Goal: Task Accomplishment & Management: Use online tool/utility

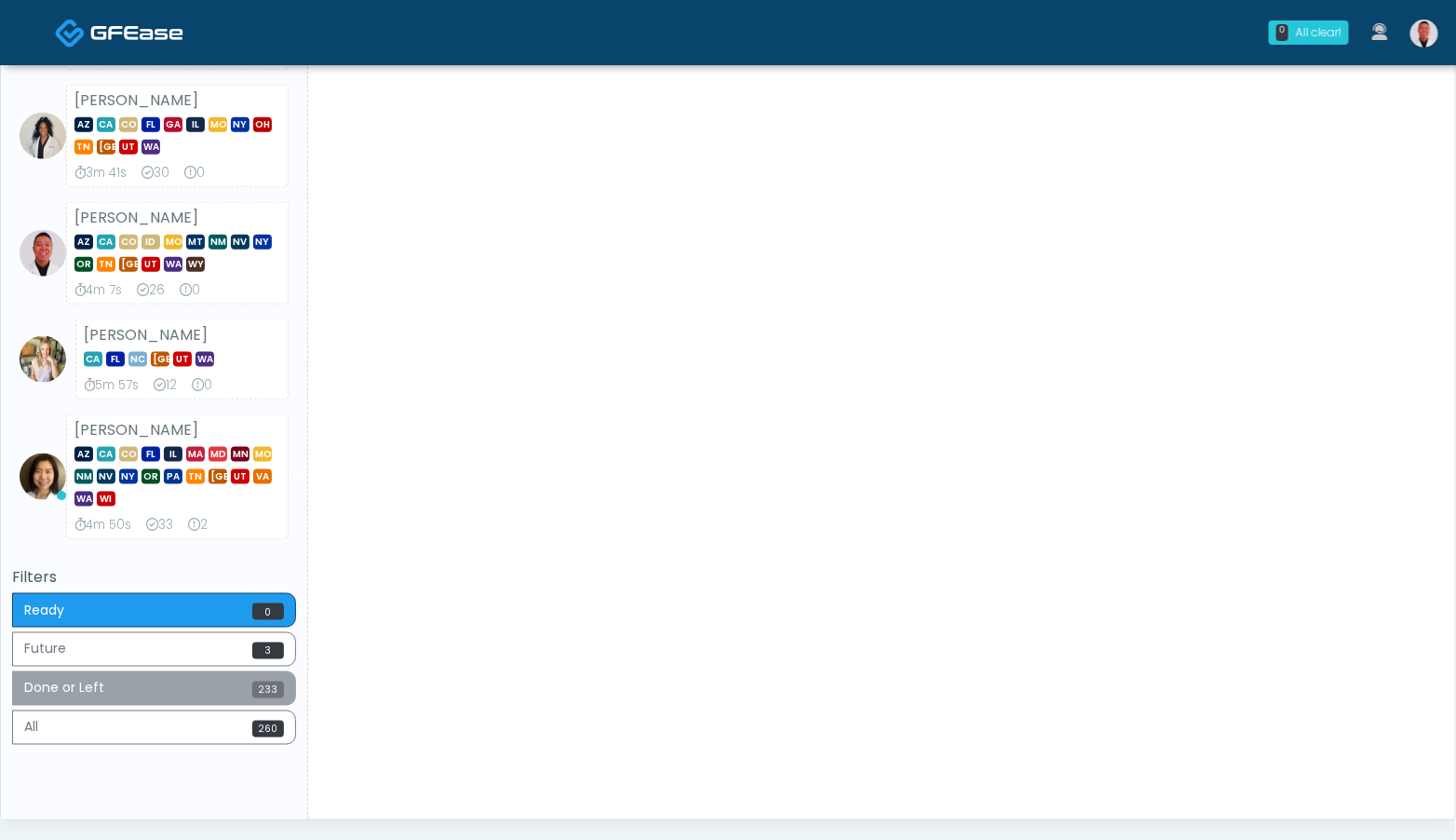
scroll to position [721, 0]
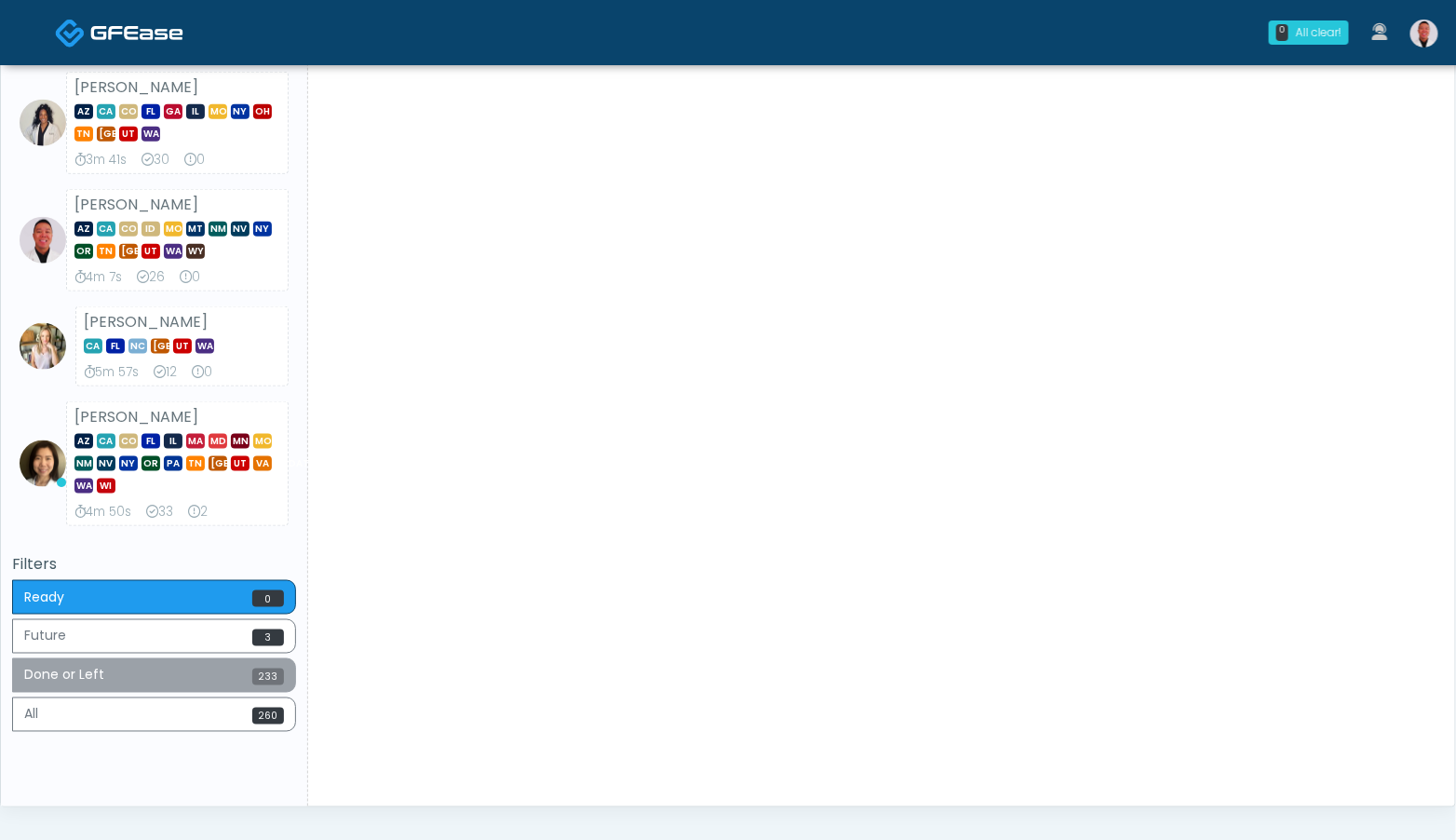
click at [221, 674] on button "Done or Left 233" at bounding box center [153, 675] width 284 height 34
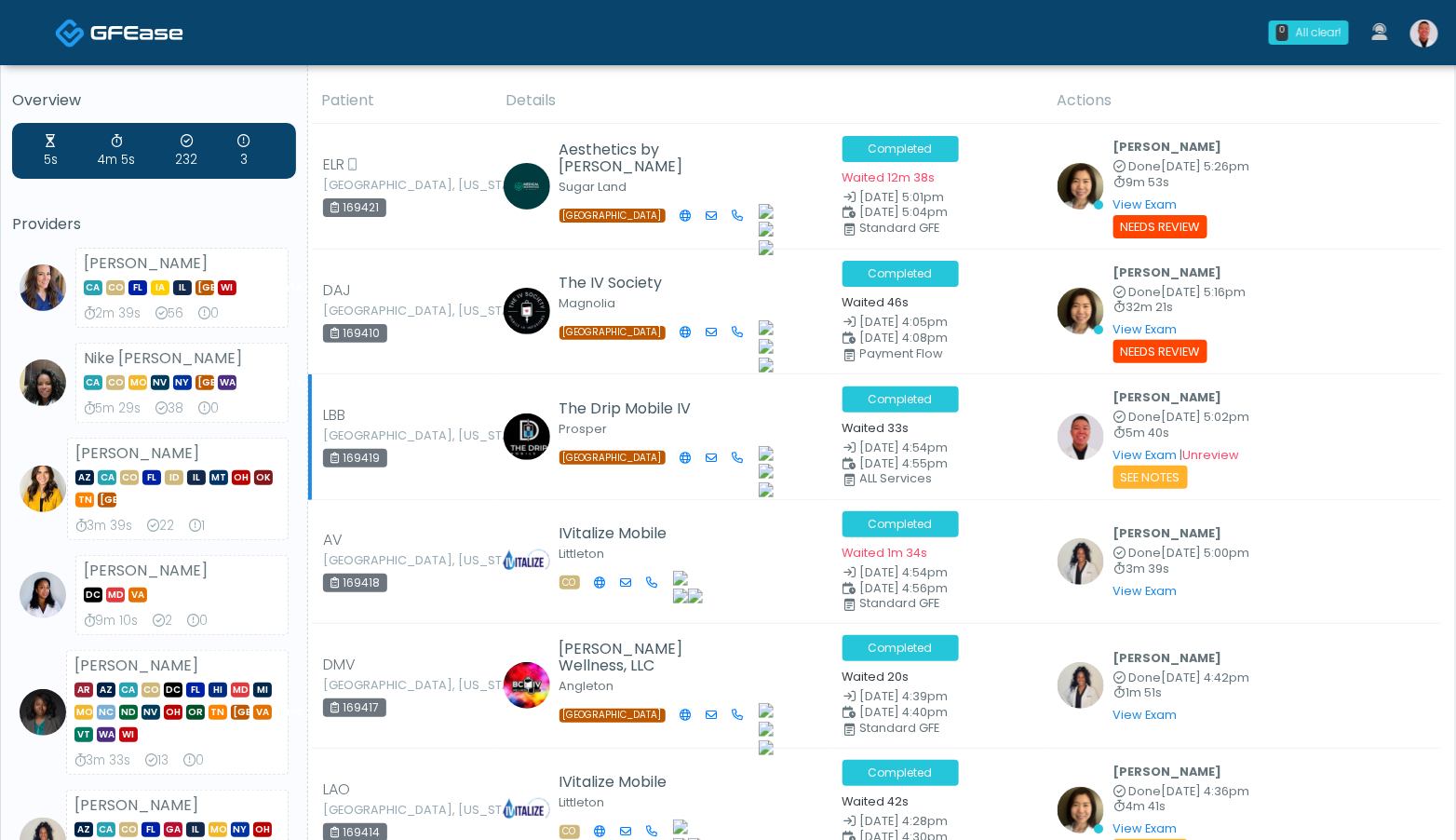
scroll to position [3, 0]
click at [1139, 455] on link "View Exam" at bounding box center [1145, 455] width 64 height 16
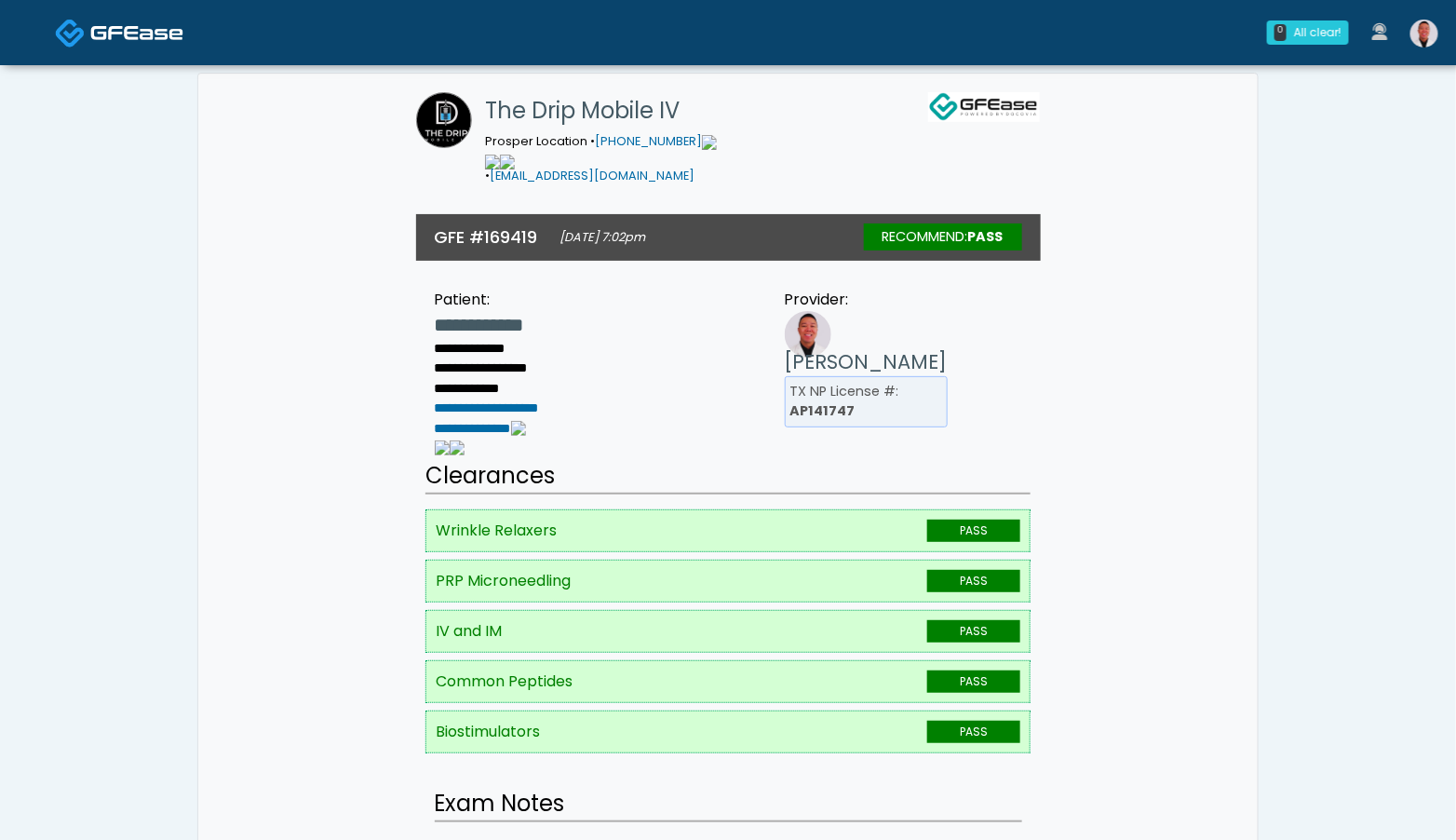
click at [1423, 29] on img at bounding box center [1424, 33] width 28 height 28
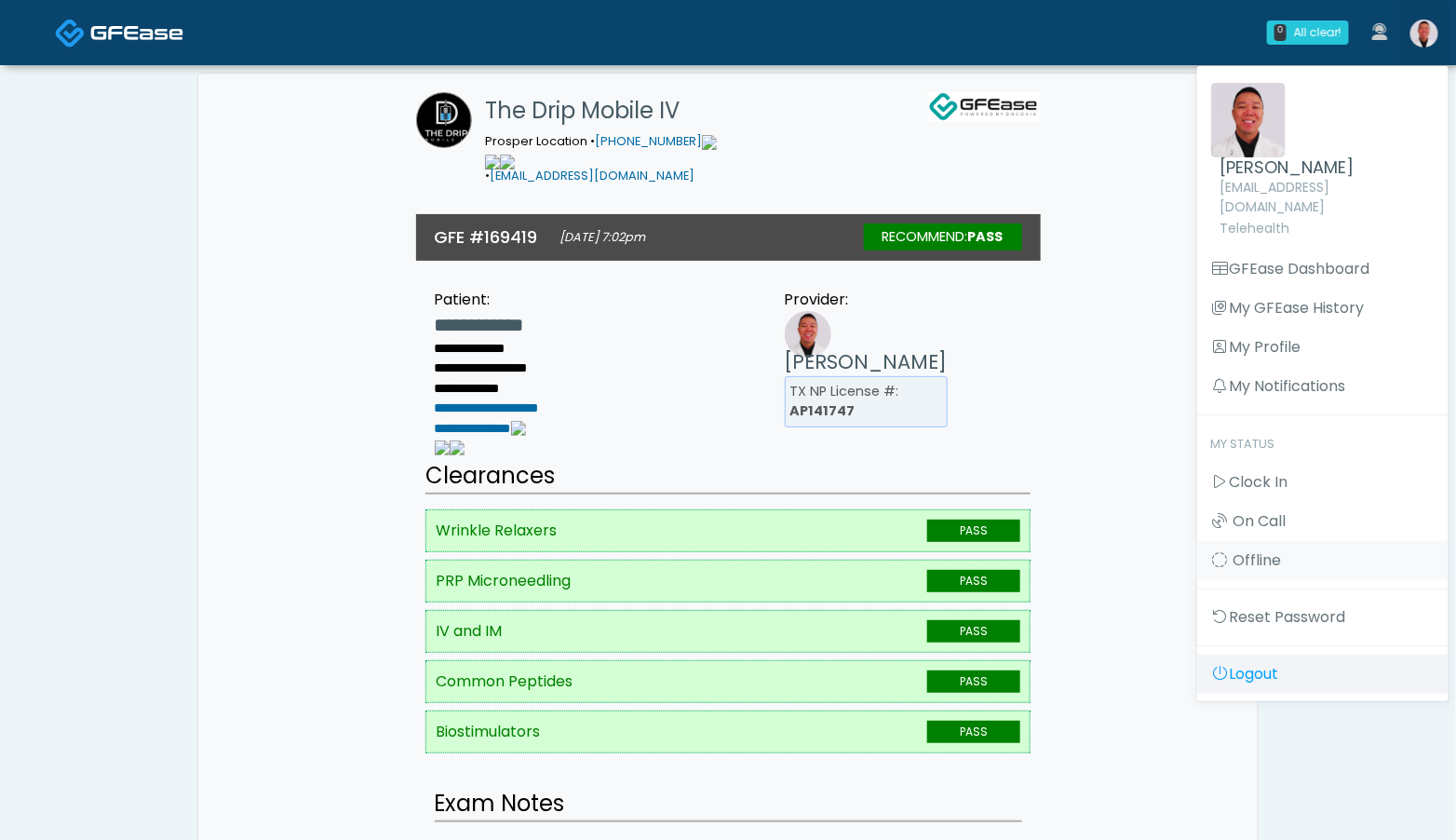
click at [1260, 655] on link "Logout" at bounding box center [1322, 674] width 252 height 39
